Goal: Information Seeking & Learning: Find specific fact

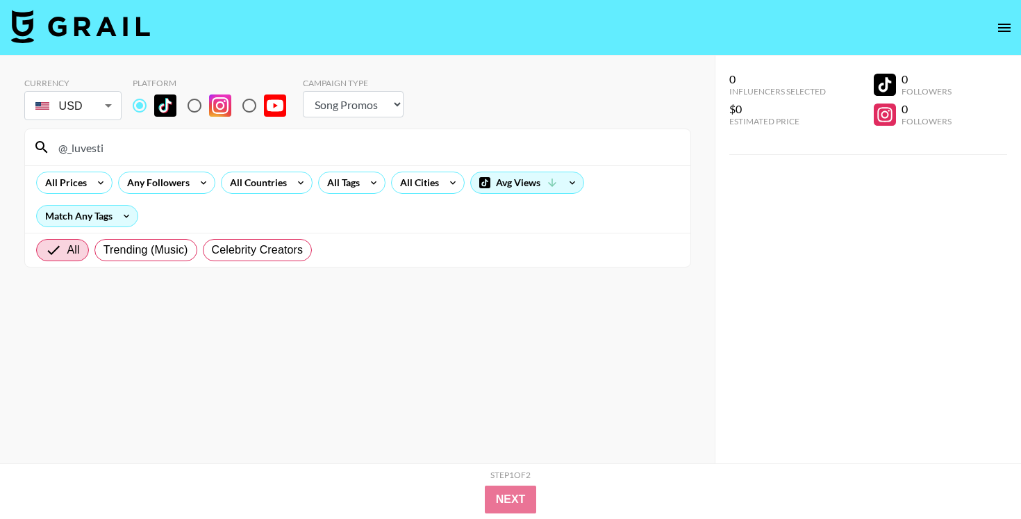
select select "Song"
click at [483, 149] on input "@_luvesti" at bounding box center [366, 147] width 632 height 22
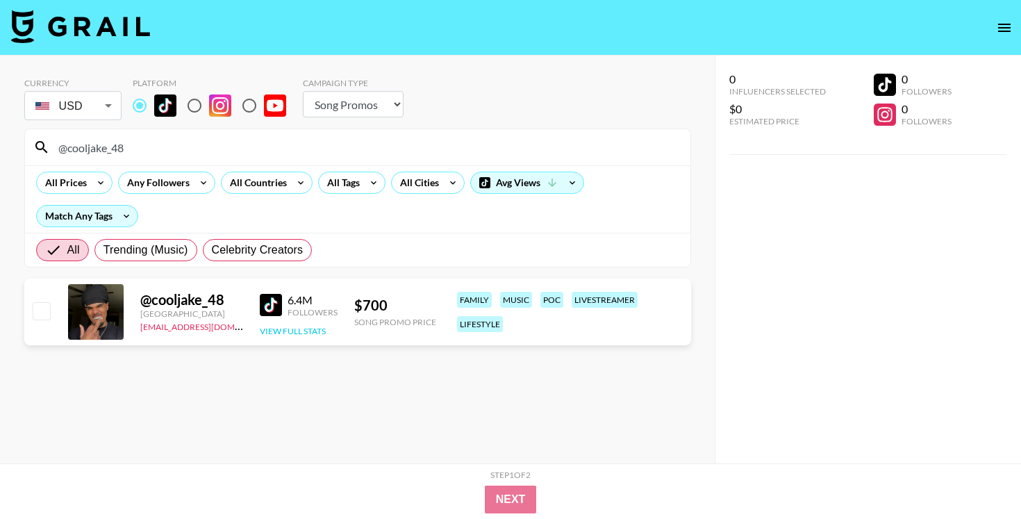
click at [305, 331] on button "View Full Stats" at bounding box center [293, 331] width 66 height 10
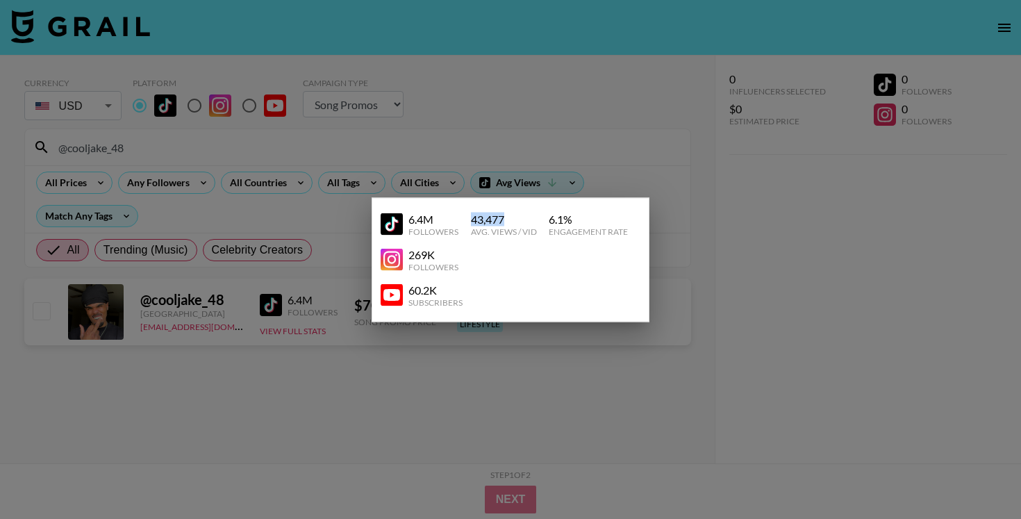
drag, startPoint x: 489, startPoint y: 218, endPoint x: 519, endPoint y: 218, distance: 29.9
click at [519, 218] on div "43,477" at bounding box center [504, 219] width 66 height 14
copy div "43,477"
drag, startPoint x: 551, startPoint y: 223, endPoint x: 616, endPoint y: 223, distance: 65.3
click at [615, 223] on div "6.1 %" at bounding box center [588, 219] width 79 height 14
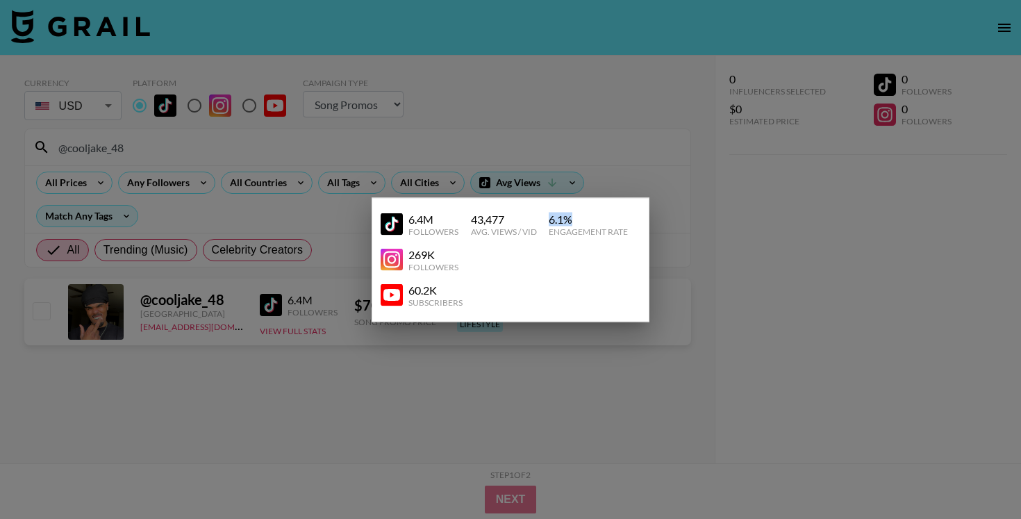
copy div "6.1 %"
click at [528, 194] on div at bounding box center [510, 259] width 1021 height 519
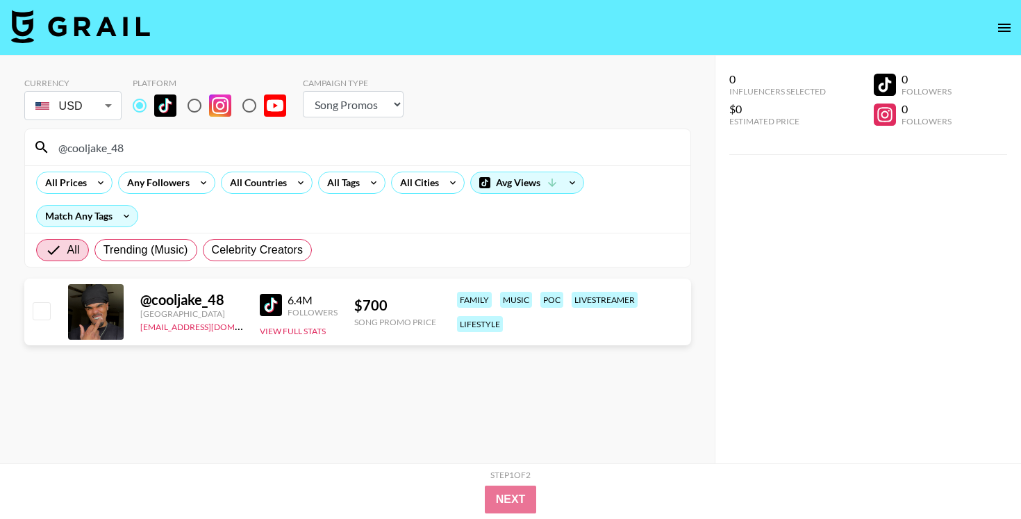
click at [377, 156] on input "@cooljake_48" at bounding box center [366, 147] width 632 height 22
paste input "llleasy"
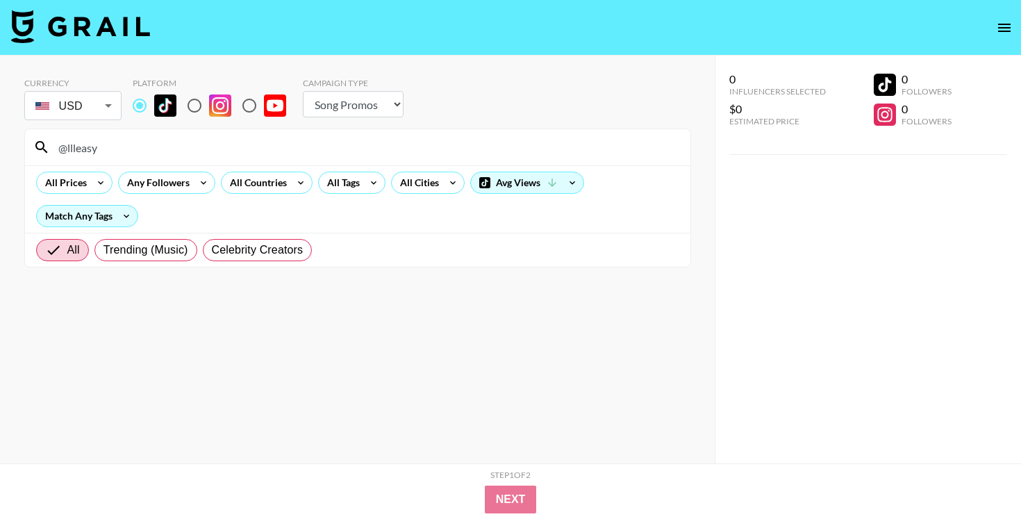
click at [417, 155] on input "@llleasy" at bounding box center [366, 147] width 632 height 22
paste input "yourfavaccnel"
click at [391, 140] on input "@yourfavaccnelsy" at bounding box center [366, 147] width 632 height 22
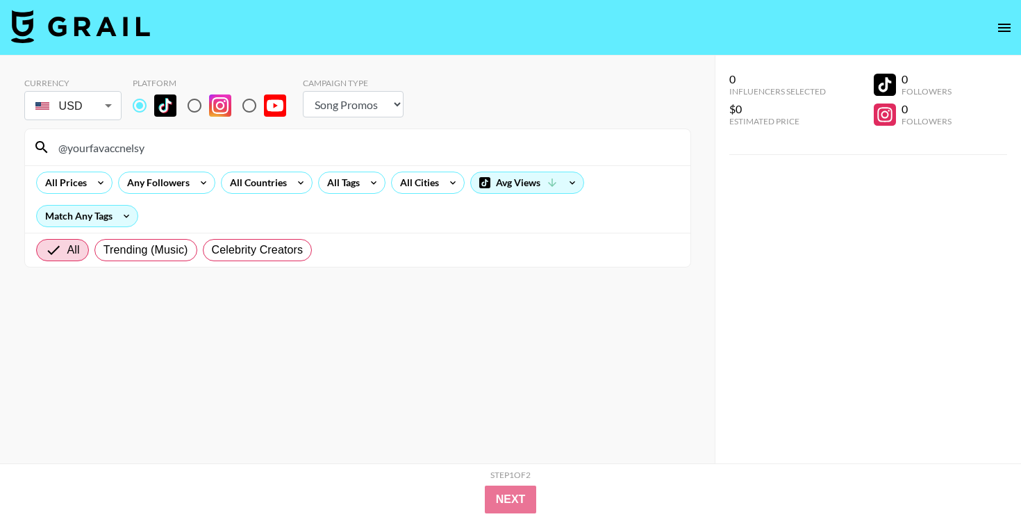
click at [391, 140] on input "@yourfavaccnelsy" at bounding box center [366, 147] width 632 height 22
paste input "ashleykeno17"
click at [441, 145] on input "@ashleykeno17" at bounding box center [366, 147] width 632 height 22
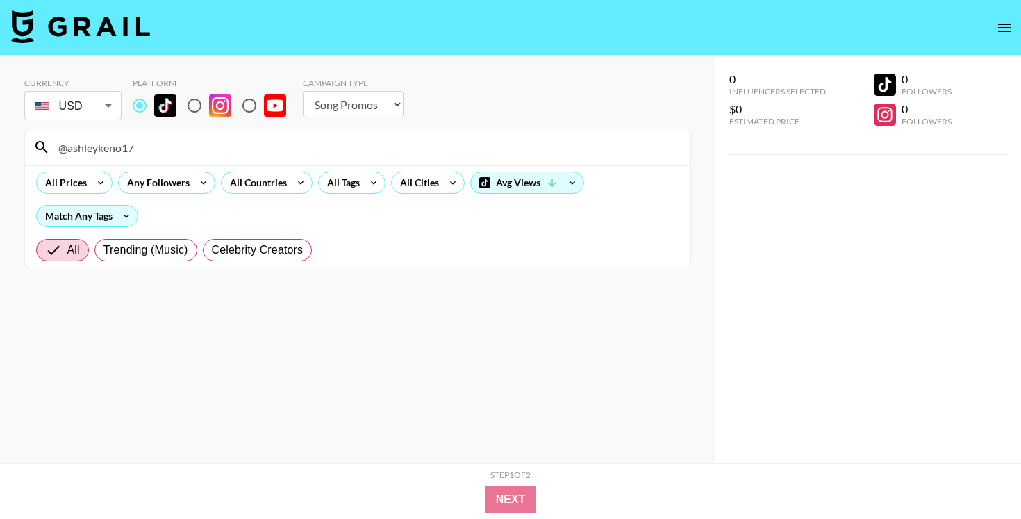
click at [441, 145] on input "@ashleykeno17" at bounding box center [366, 147] width 632 height 22
paste input "youssraelfares_"
type input "@youssraelfares_"
